Goal: Navigation & Orientation: Find specific page/section

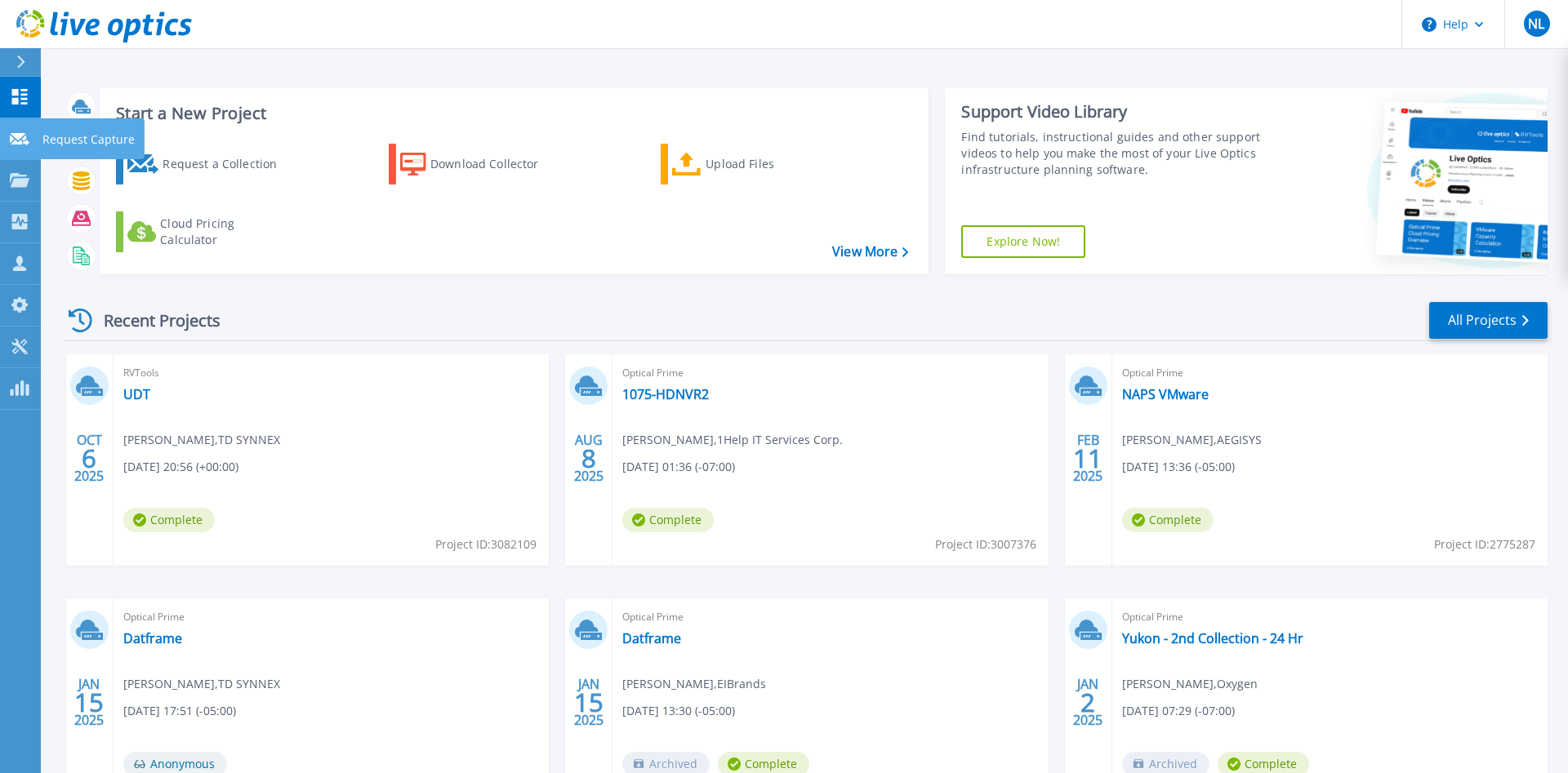
click at [17, 143] on icon at bounding box center [19, 139] width 20 height 12
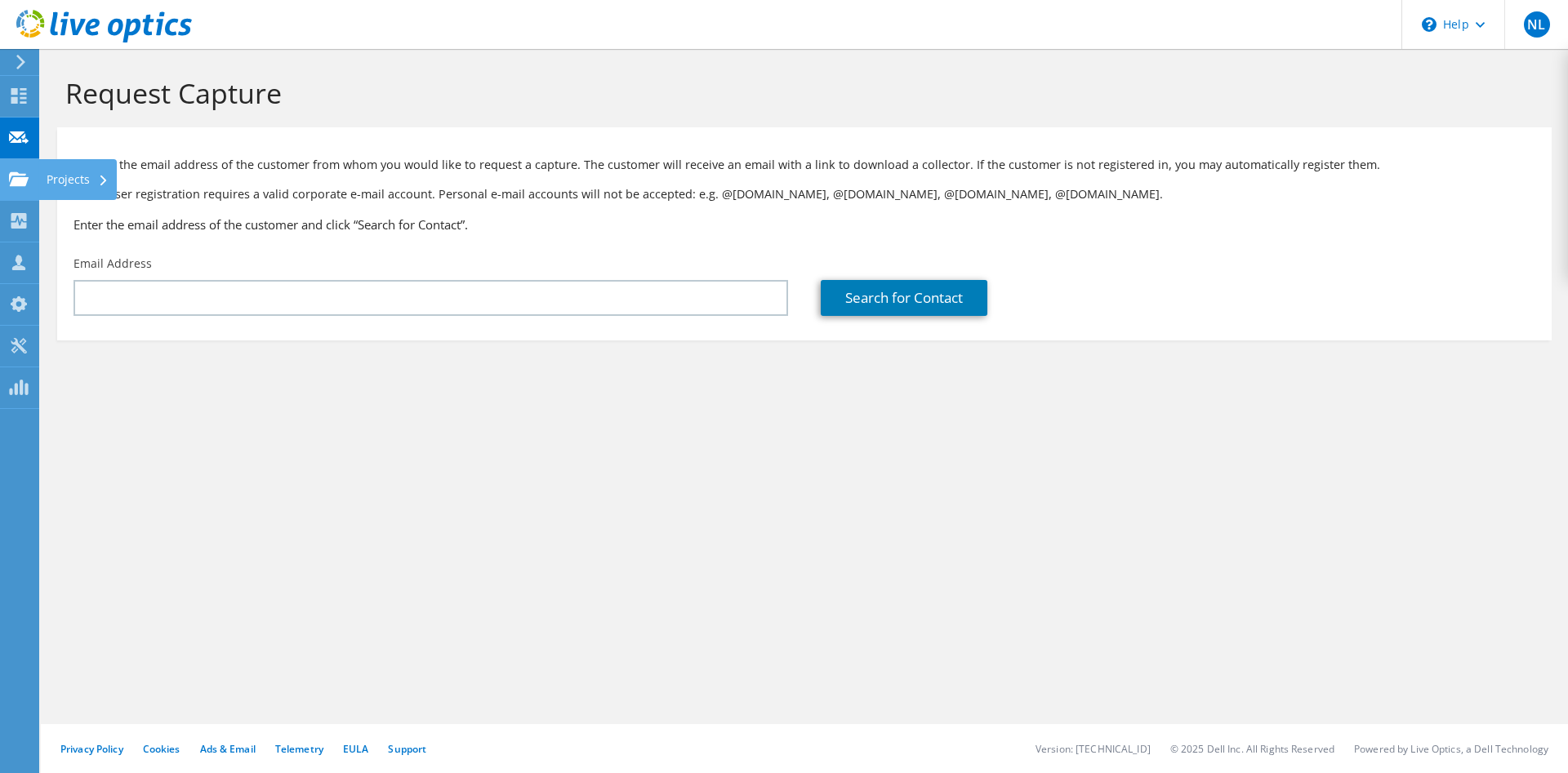
click at [26, 179] on use at bounding box center [19, 179] width 20 height 14
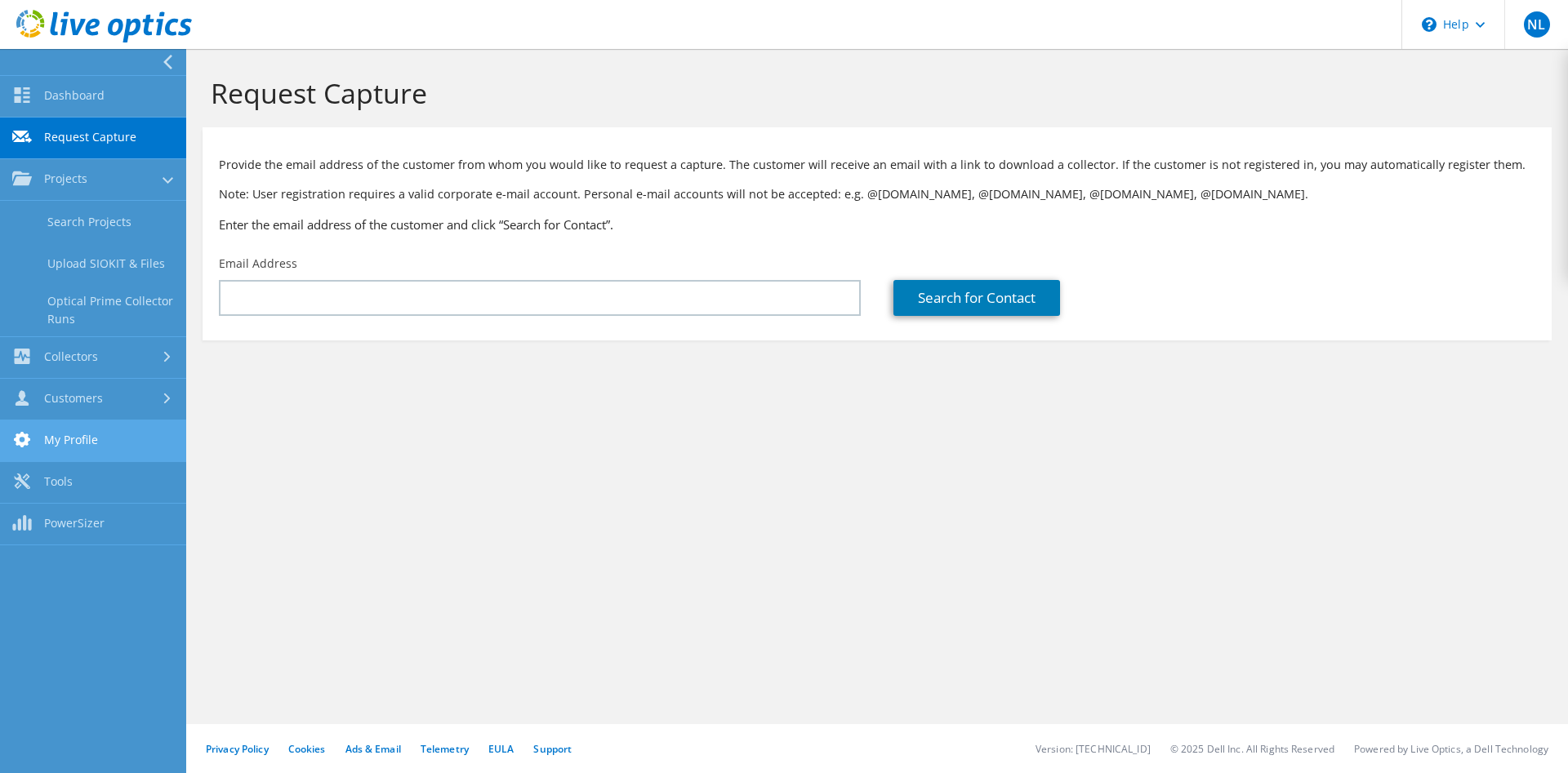
click at [83, 446] on link "My Profile" at bounding box center [93, 441] width 186 height 42
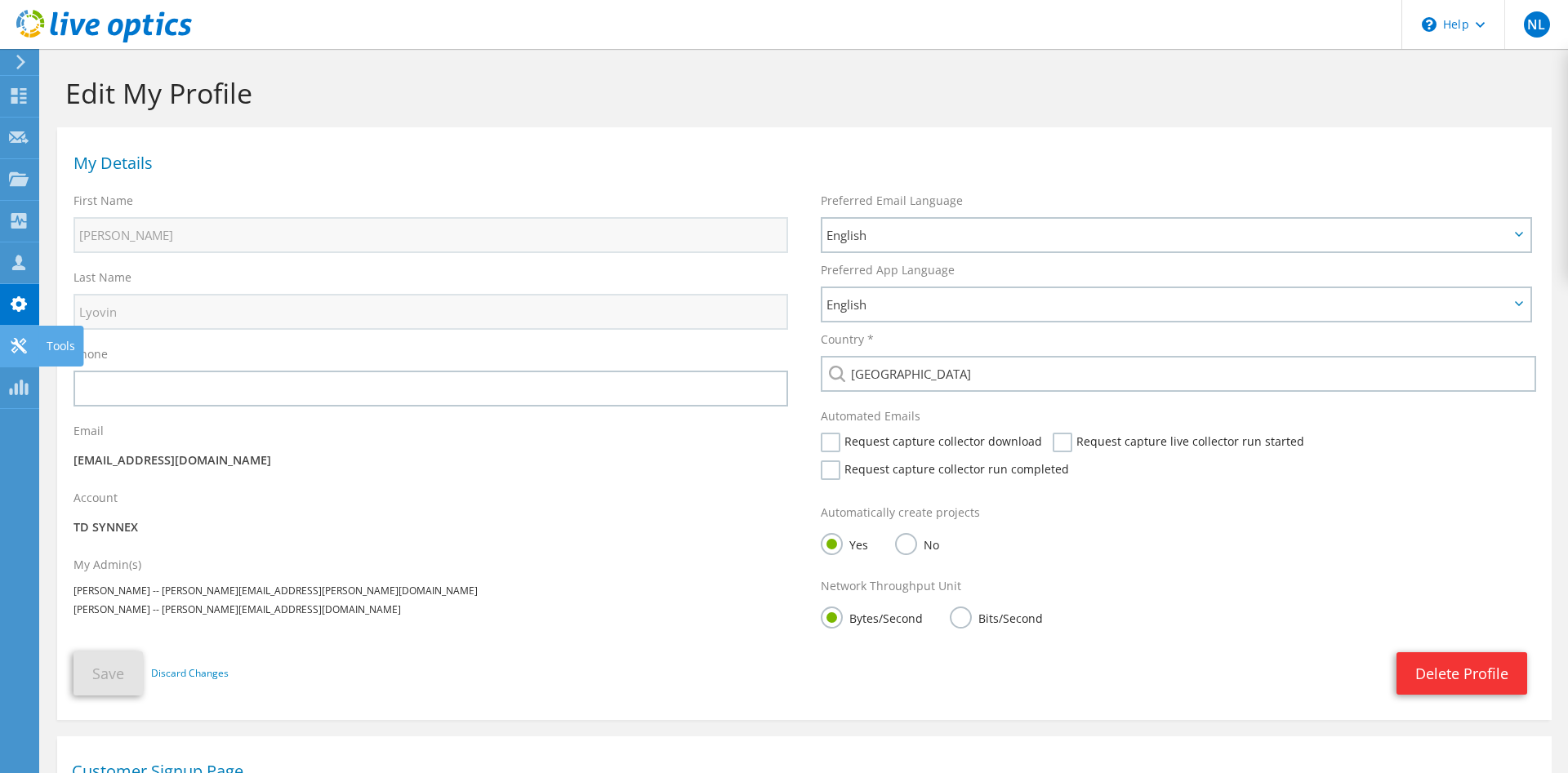
click at [10, 350] on icon at bounding box center [19, 346] width 20 height 15
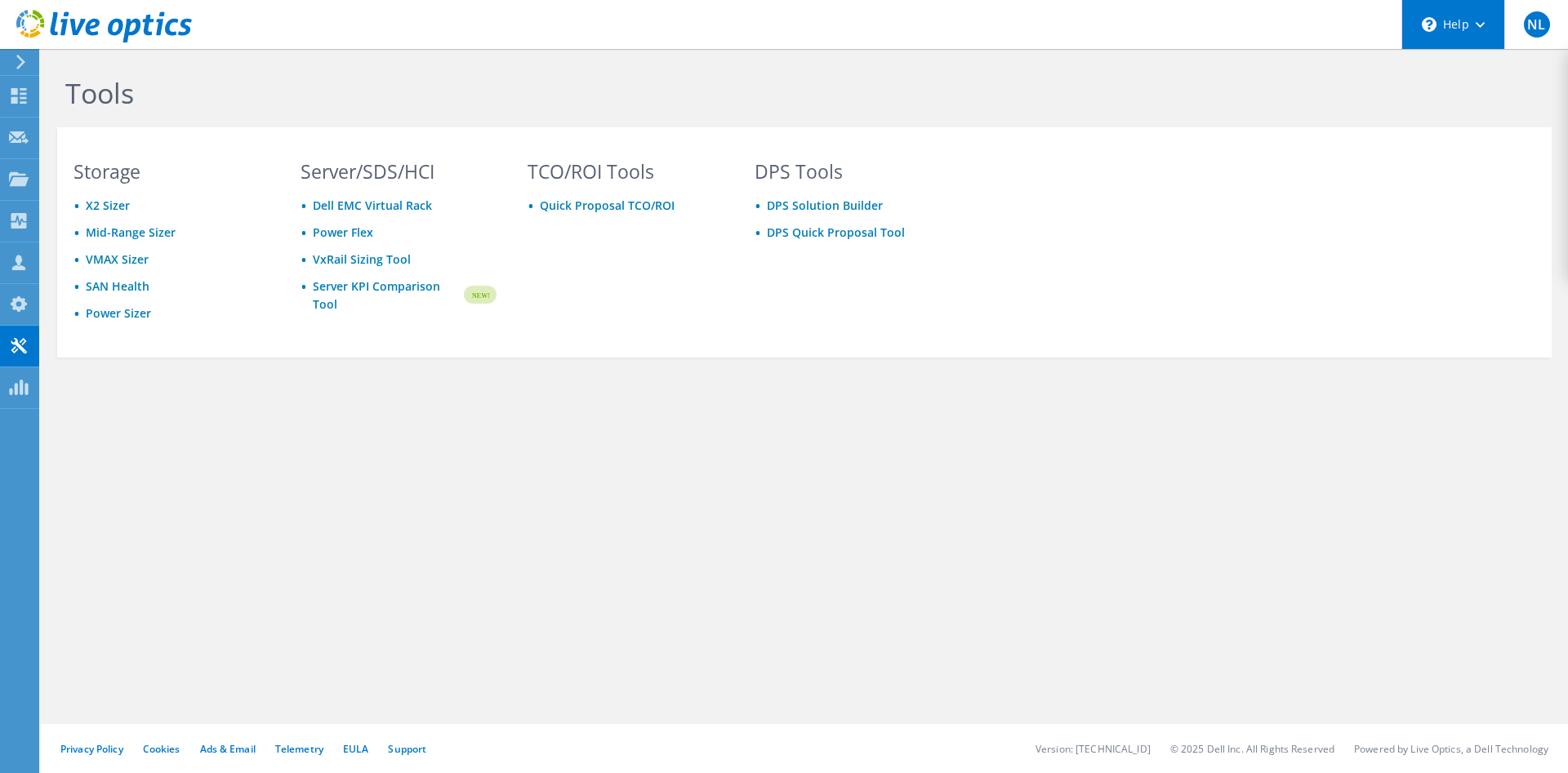
click at [1471, 29] on div "\n Help" at bounding box center [1453, 24] width 103 height 49
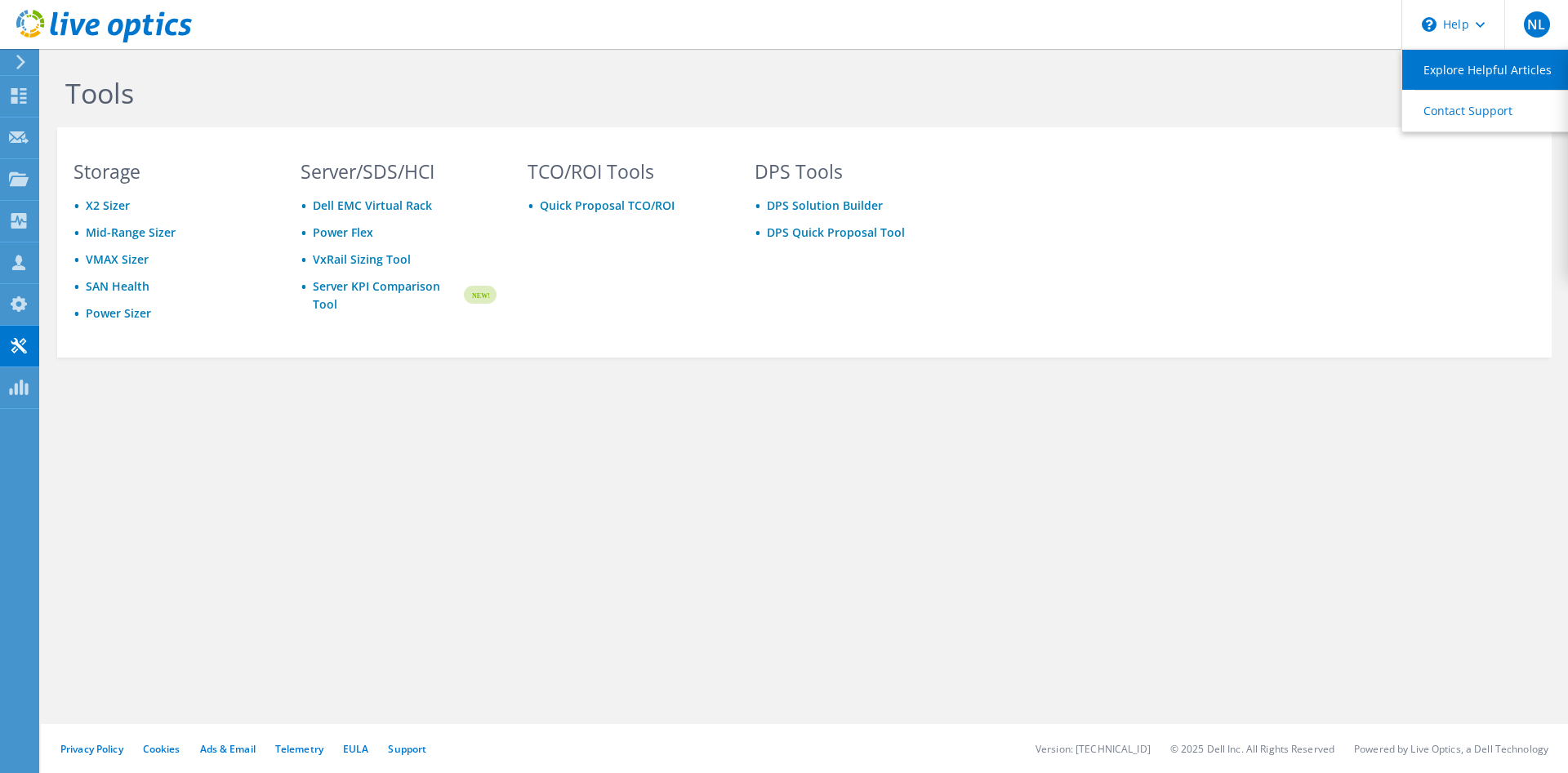
click at [1465, 67] on link "Explore Helpful Articles" at bounding box center [1493, 69] width 182 height 40
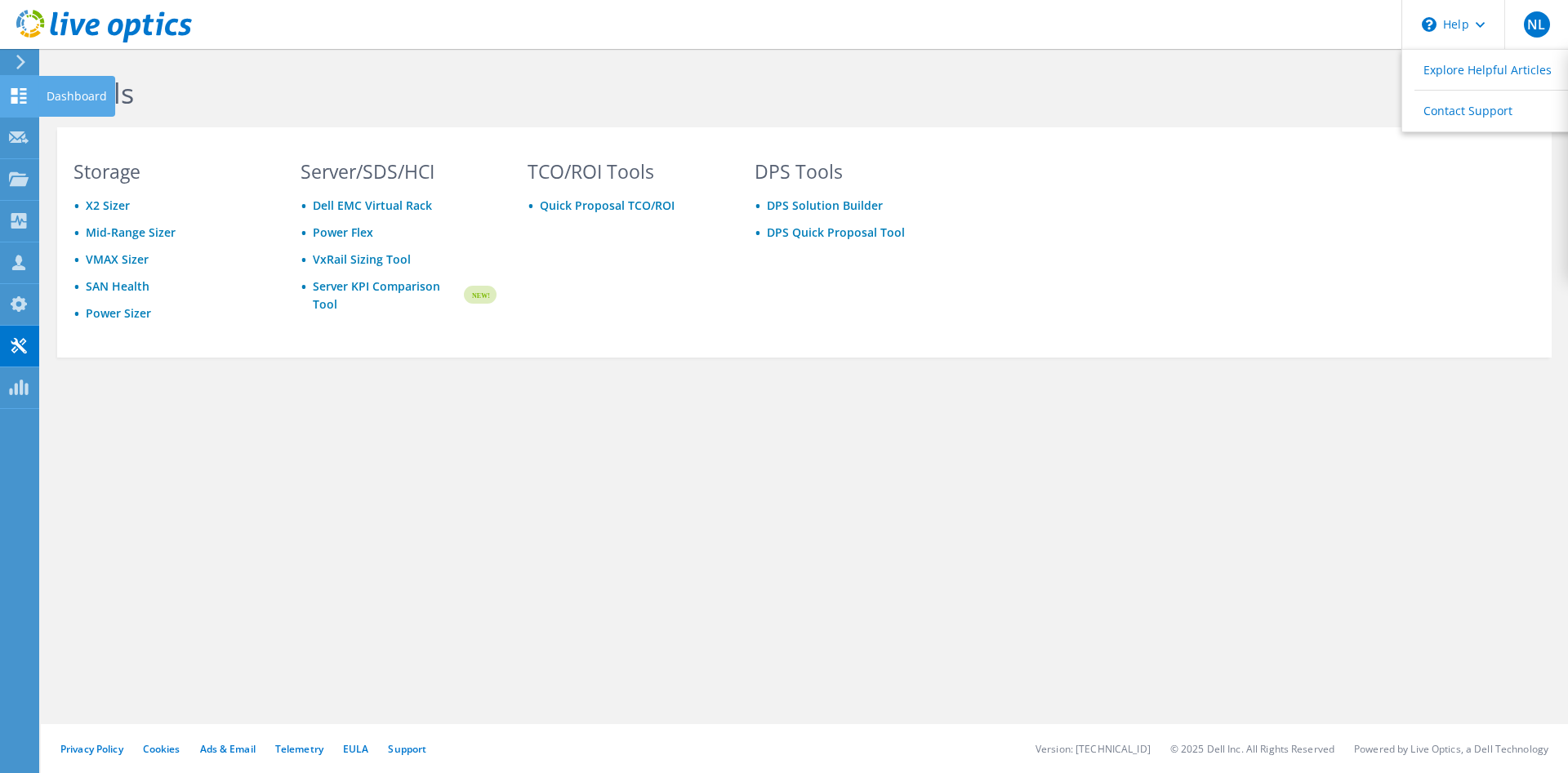
click at [20, 97] on icon at bounding box center [19, 96] width 20 height 15
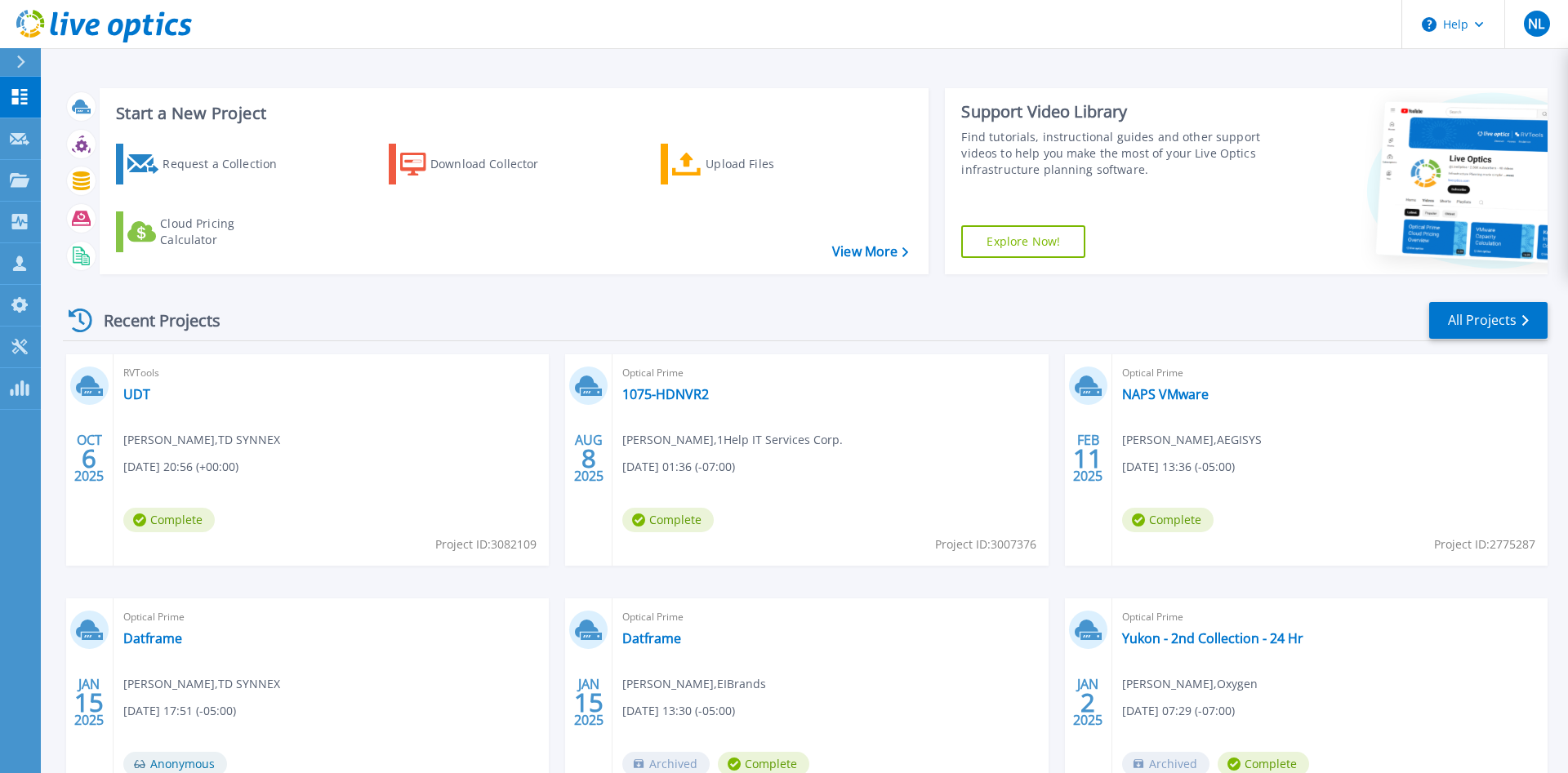
click at [1044, 240] on link "Explore Now!" at bounding box center [1023, 242] width 124 height 32
